Goal: Transaction & Acquisition: Subscribe to service/newsletter

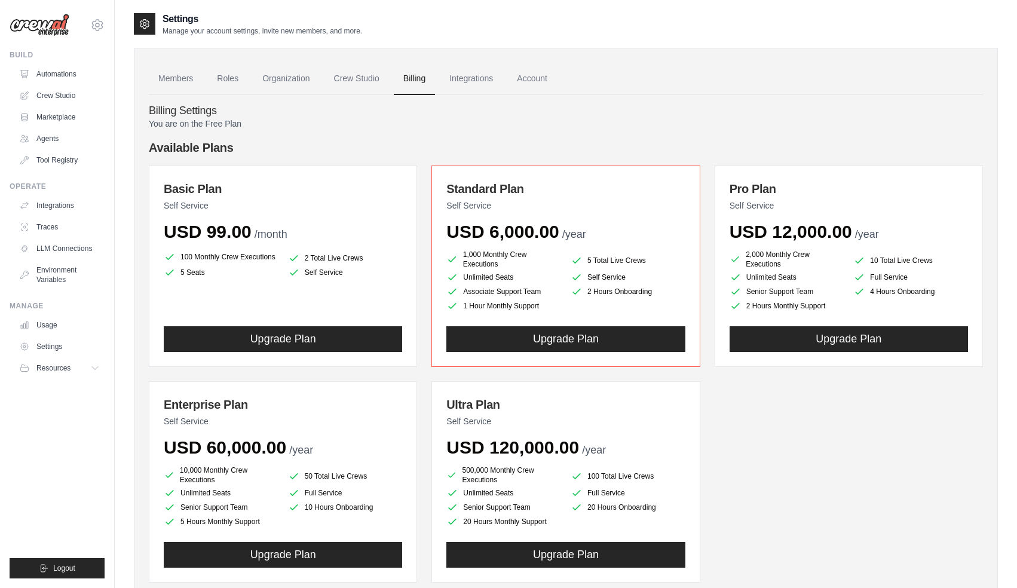
click at [403, 140] on h4 "Available Plans" at bounding box center [566, 147] width 834 height 17
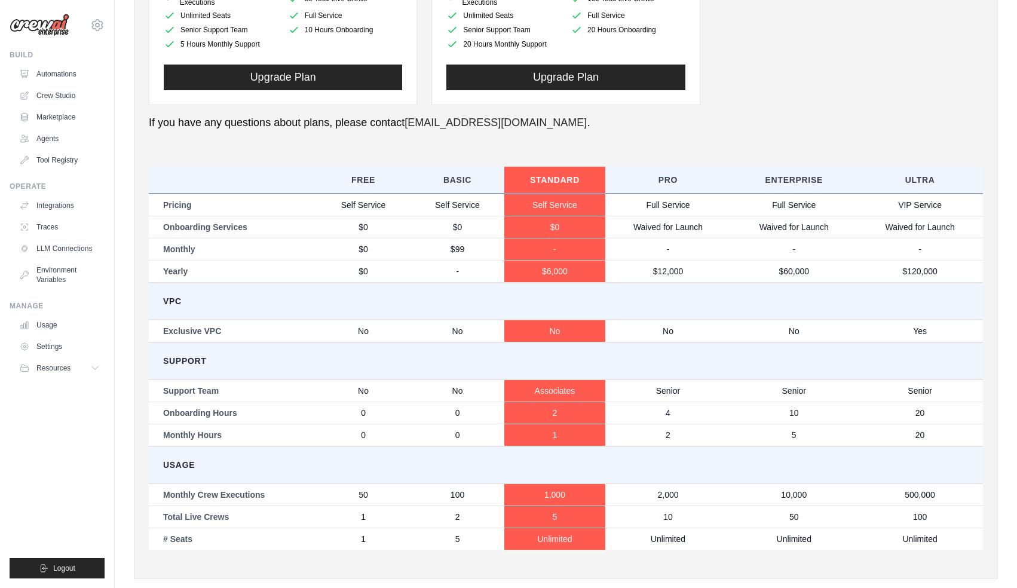
scroll to position [499, 0]
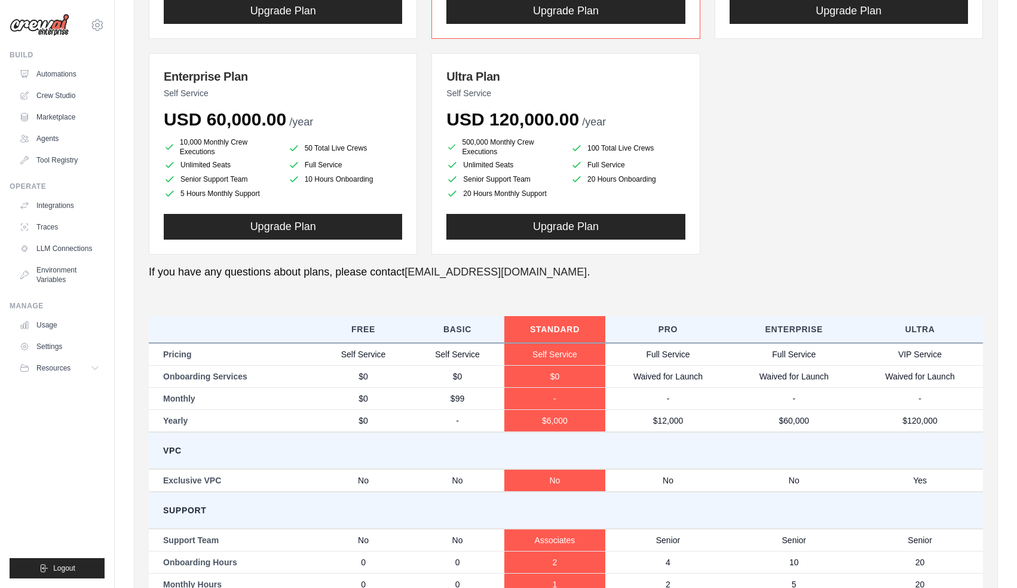
scroll to position [0, 0]
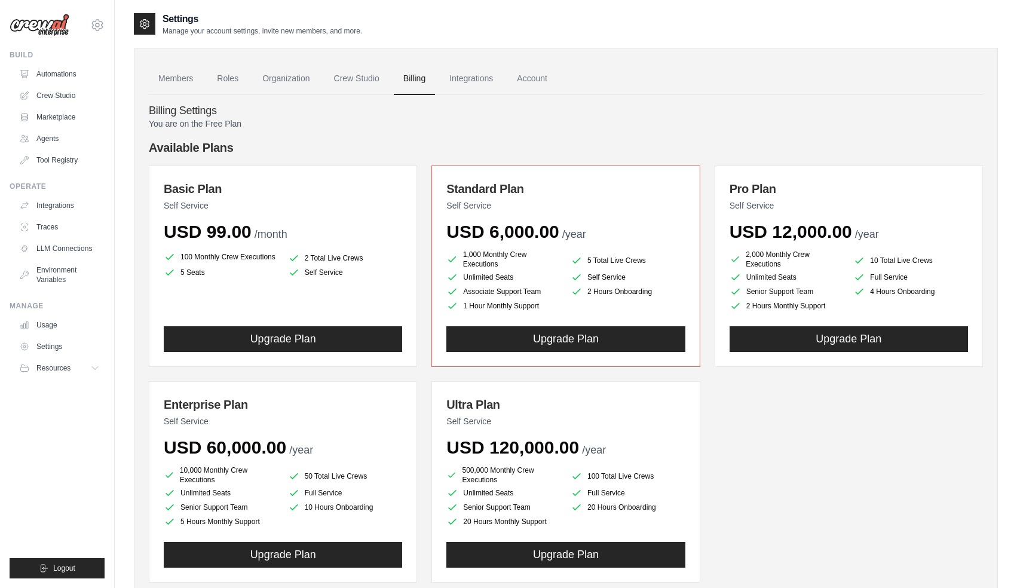
click at [776, 496] on div "Basic Plan Self Service USD 99.00 /month 100 Monthly Crew Executions 2 Total Li…" at bounding box center [566, 374] width 834 height 417
drag, startPoint x: 183, startPoint y: 257, endPoint x: 342, endPoint y: 272, distance: 159.7
click at [342, 272] on ul "100 Monthly Crew Executions 2 Total Live Crews 5 Seats Self Service" at bounding box center [283, 264] width 238 height 29
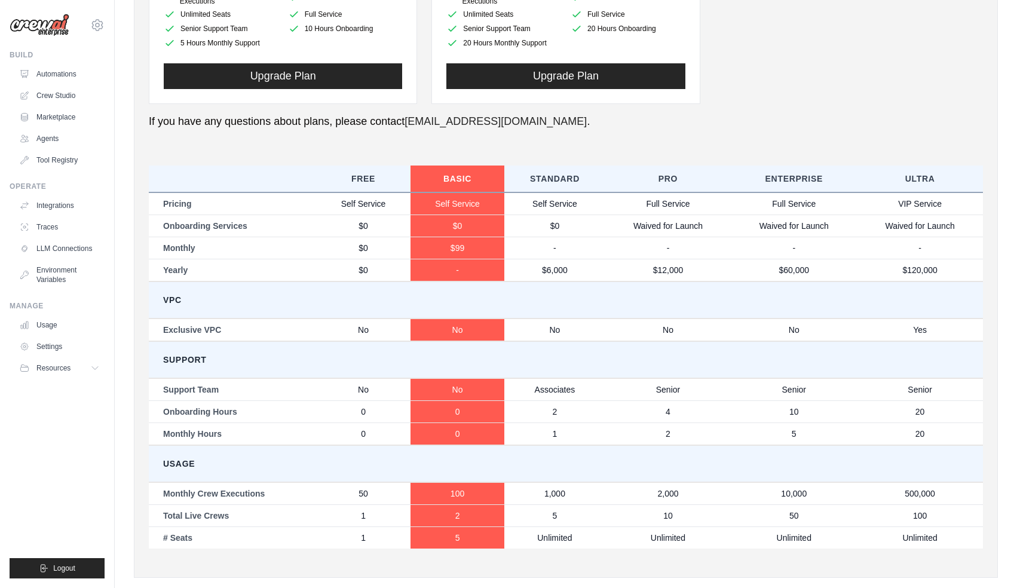
scroll to position [499, 0]
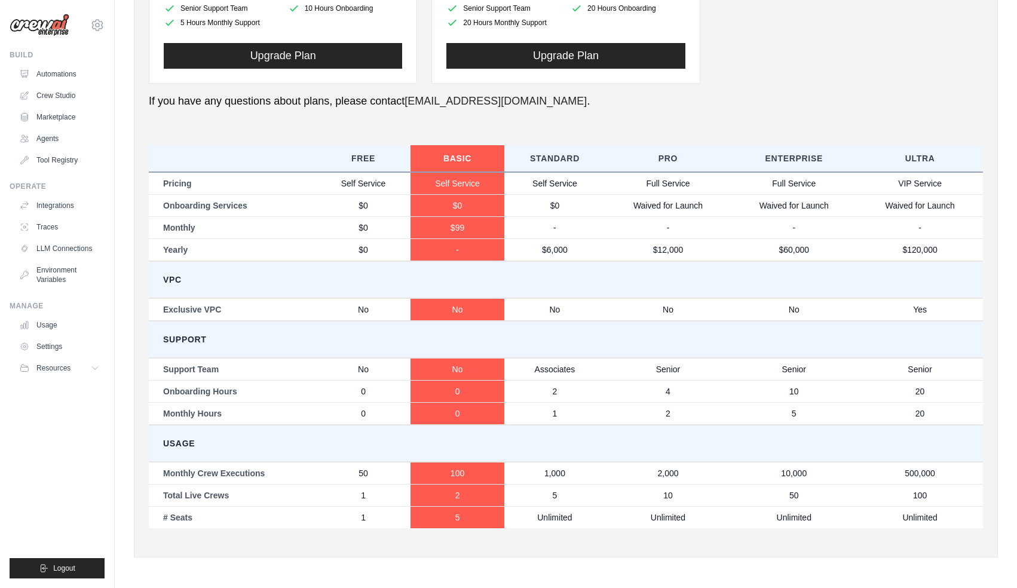
click at [310, 293] on td "VPC" at bounding box center [566, 279] width 834 height 37
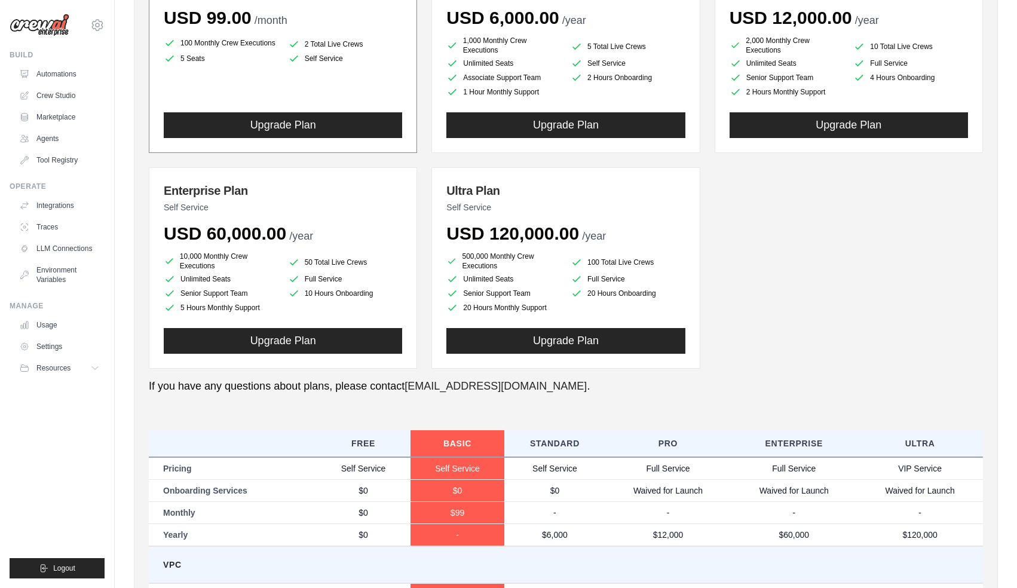
scroll to position [0, 0]
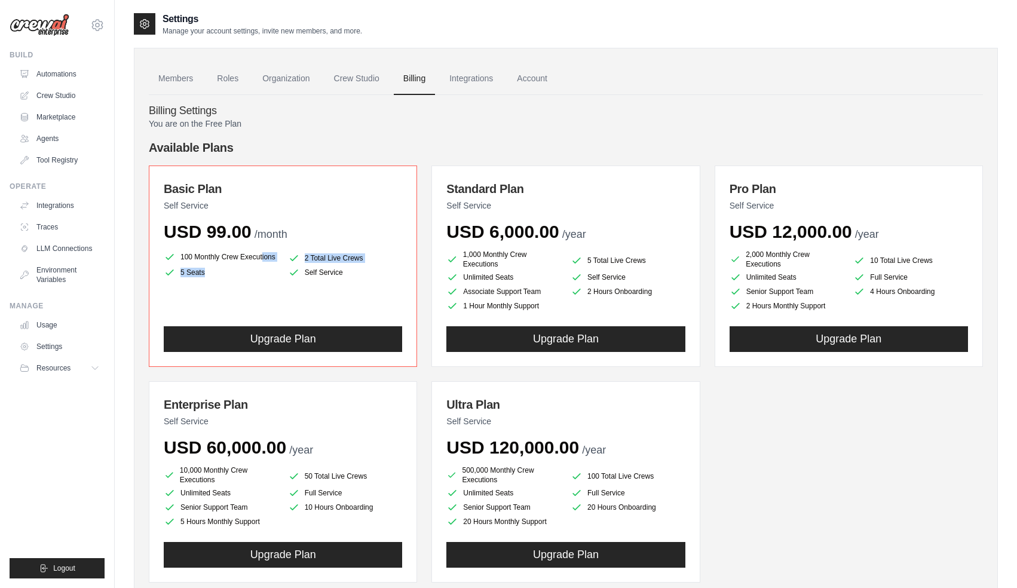
drag, startPoint x: 180, startPoint y: 255, endPoint x: 343, endPoint y: 272, distance: 163.4
click at [343, 272] on ul "100 Monthly Crew Executions 2 Total Live Crews 5 Seats Self Service" at bounding box center [283, 264] width 238 height 29
click at [476, 130] on div "You are on the Free Plan Available Plans Basic Plan Self Service USD 99.00 /mon…" at bounding box center [566, 580] width 834 height 924
drag, startPoint x: 180, startPoint y: 253, endPoint x: 354, endPoint y: 274, distance: 174.5
click at [354, 274] on ul "100 Monthly Crew Executions 2 Total Live Crews 5 Seats Self Service" at bounding box center [283, 264] width 238 height 29
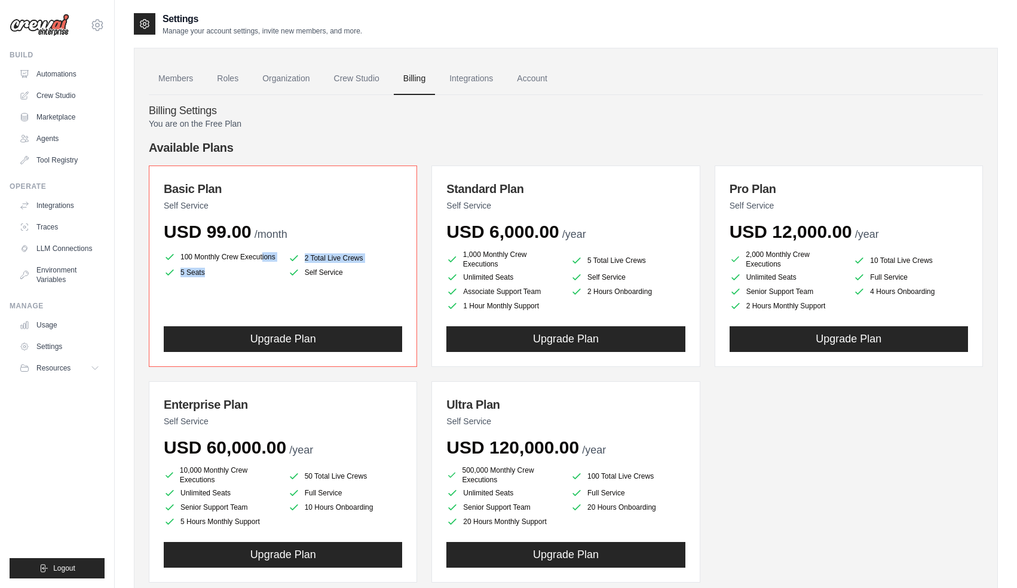
click at [342, 274] on li "Self Service" at bounding box center [345, 272] width 115 height 12
copy ul "100 Monthly Crew Executions 2 Total Live Crews 5 Seats Self Service"
drag, startPoint x: 462, startPoint y: 252, endPoint x: 545, endPoint y: 317, distance: 104.7
click at [545, 317] on div "Standard Plan Self Service USD 6,000.00 /year 1,000 Monthly Crew Executions 5 T…" at bounding box center [565, 266] width 268 height 201
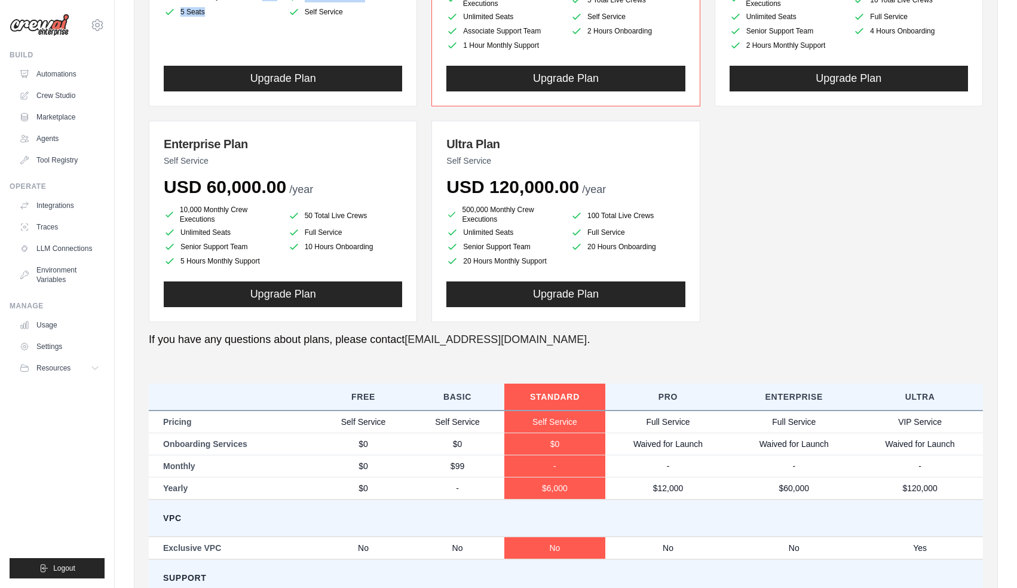
copy ul "1,000 Monthly Crew Executions 5 Total Live Crews Unlimited Seats Self Service A…"
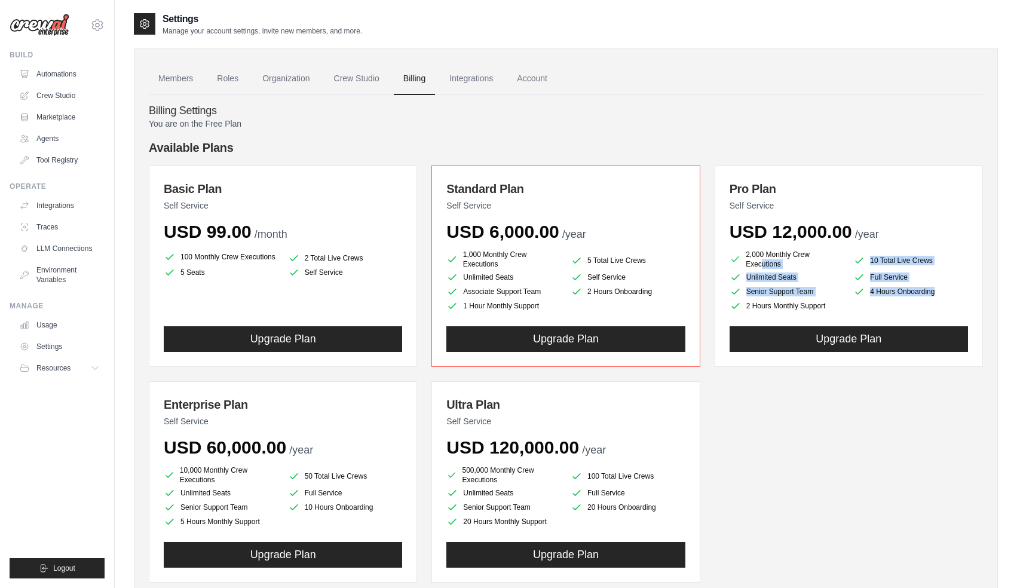
drag, startPoint x: 745, startPoint y: 252, endPoint x: 835, endPoint y: 308, distance: 106.8
click at [835, 308] on ul "2,000 Monthly Crew Executions 10 Total Live Crews Unlimited Seats Full Service …" at bounding box center [849, 281] width 238 height 62
click at [827, 307] on li "2 Hours Monthly Support" at bounding box center [787, 306] width 115 height 12
click at [825, 307] on li "2 Hours Monthly Support" at bounding box center [787, 306] width 115 height 12
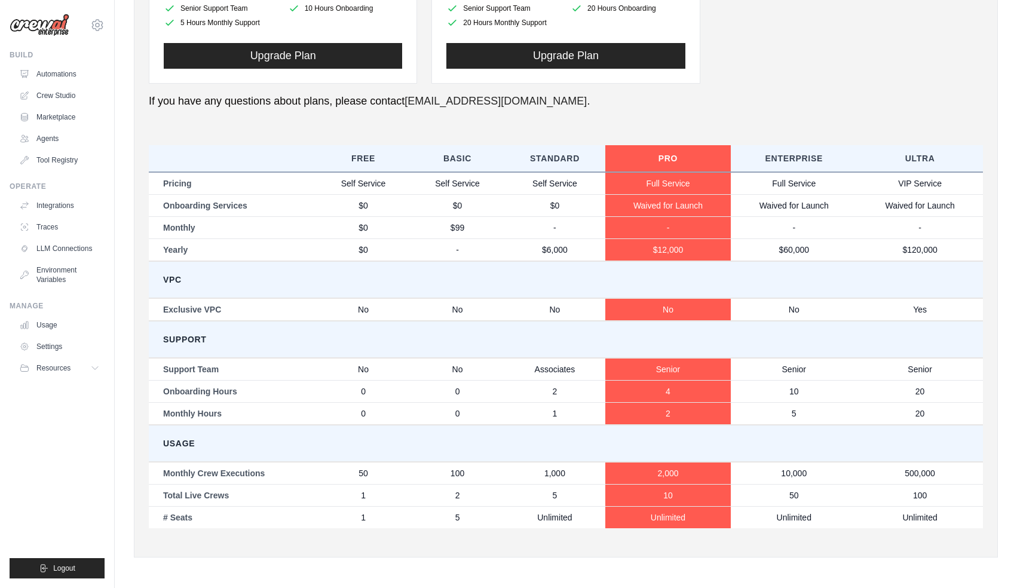
scroll to position [499, 0]
copy ul "2,000 Monthly Crew Executions 10 Total Live Crews Unlimited Seats Full Service …"
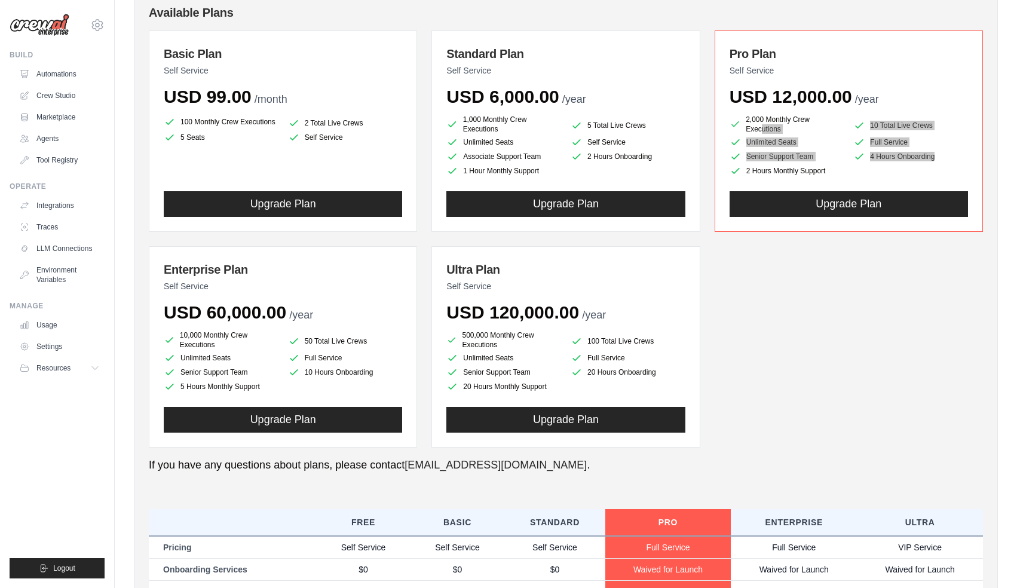
scroll to position [152, 0]
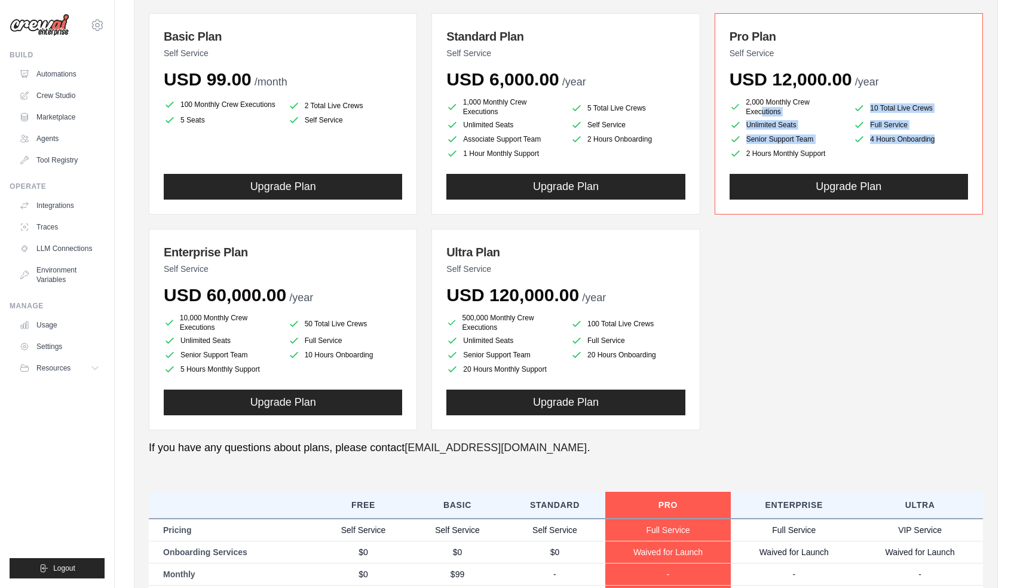
drag, startPoint x: 182, startPoint y: 318, endPoint x: 261, endPoint y: 376, distance: 98.0
click at [261, 376] on div "Enterprise Plan Self Service USD 60,000.00 /year 10,000 Monthly Crew Executions…" at bounding box center [283, 329] width 268 height 201
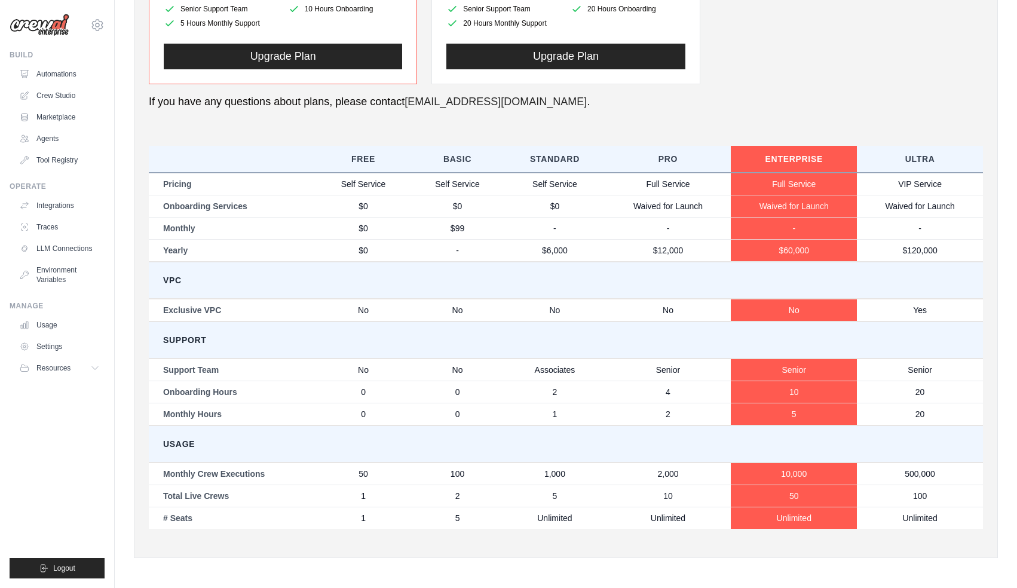
scroll to position [499, 0]
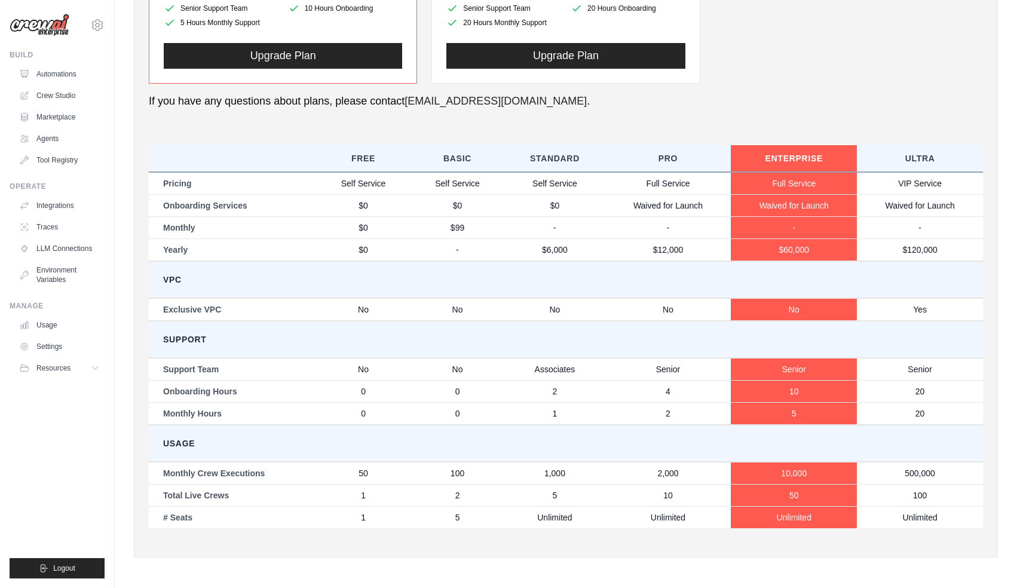
copy ul "10,000 Monthly Crew Executions 50 Total Live Crews Unlimited Seats Full Service…"
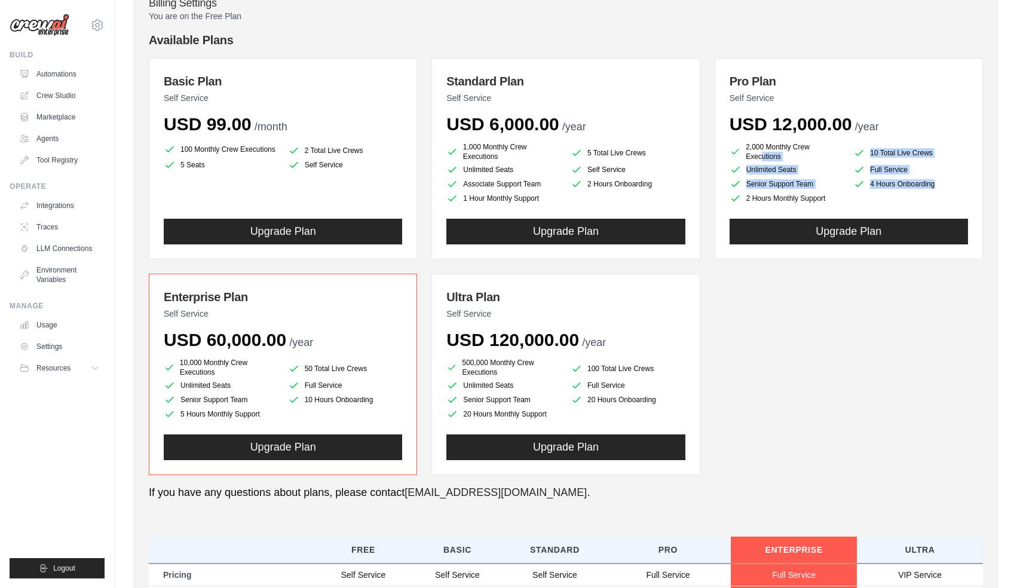
scroll to position [113, 0]
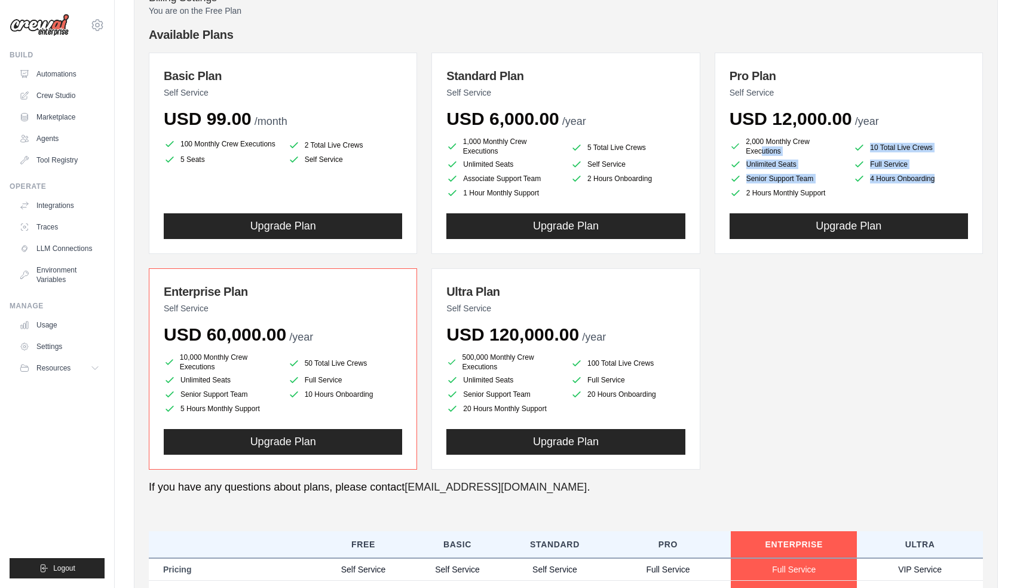
drag, startPoint x: 464, startPoint y: 356, endPoint x: 544, endPoint y: 409, distance: 96.3
click at [544, 409] on ul "500,000 Monthly Crew Executions 100 Total Live Crews Unlimited Seats Full Servi…" at bounding box center [565, 384] width 238 height 62
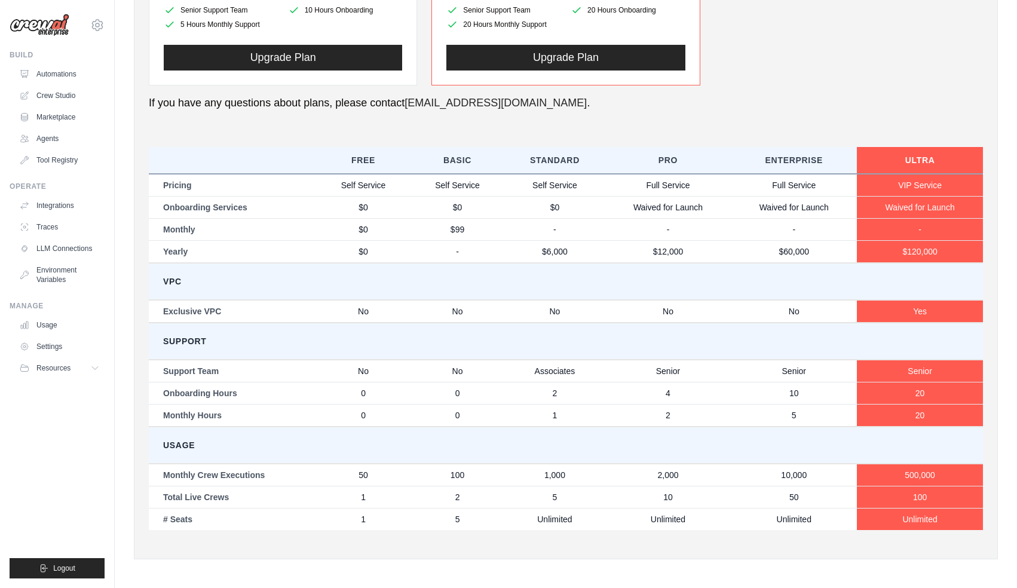
scroll to position [499, 0]
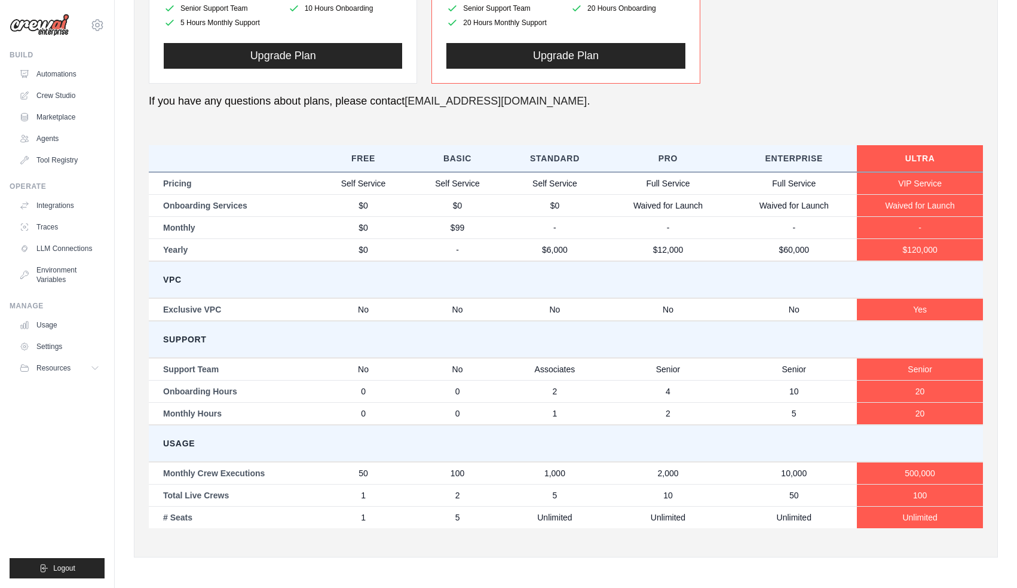
copy ul "500,000 Monthly Crew Executions 100 Total Live Crews Unlimited Seats Full Servi…"
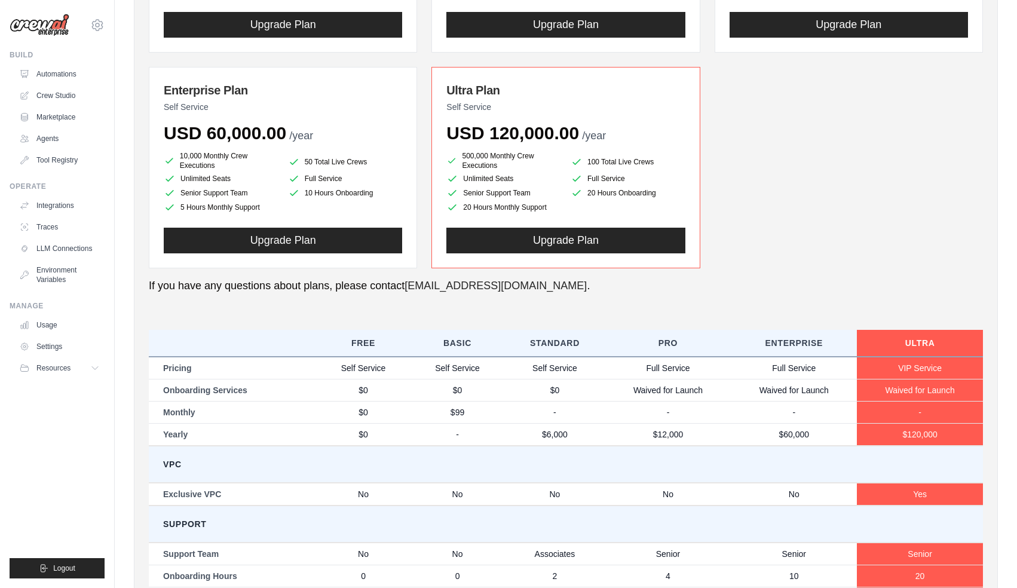
scroll to position [0, 0]
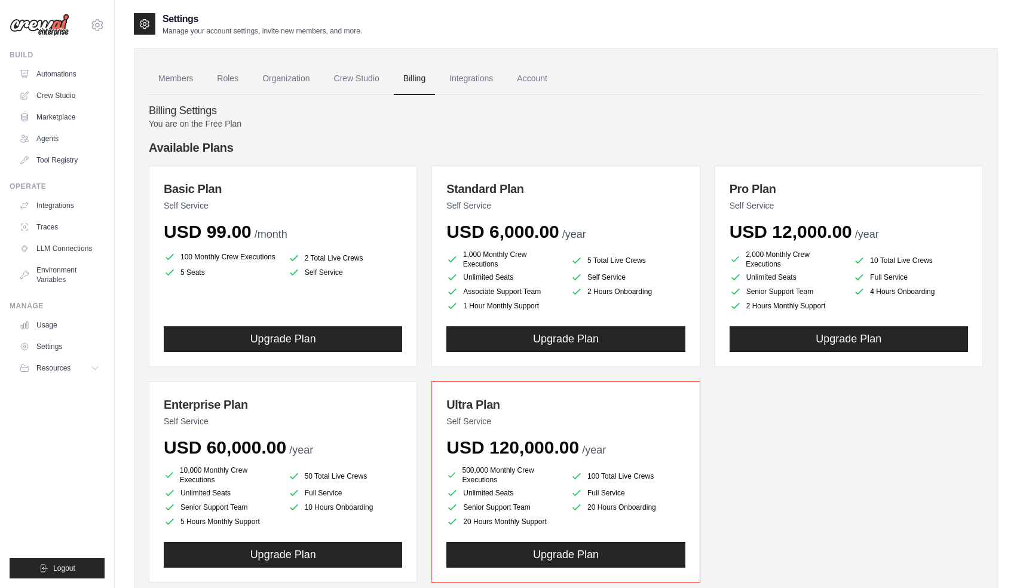
click at [785, 431] on div "Basic Plan Self Service USD 99.00 /month 100 Monthly Crew Executions 2 Total Li…" at bounding box center [566, 374] width 834 height 417
